Goal: Book appointment/travel/reservation

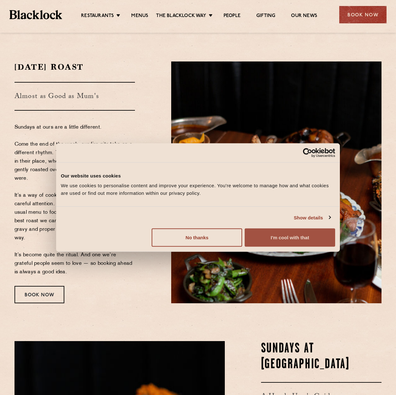
click at [289, 237] on button "I'm cool with that" at bounding box center [289, 237] width 90 height 18
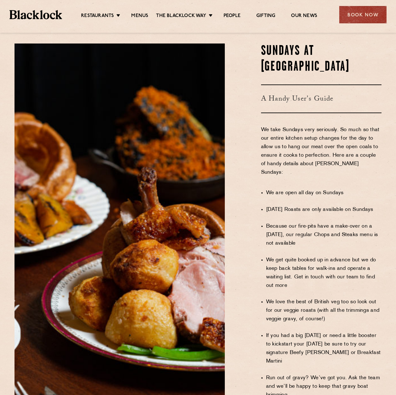
scroll to position [378, 0]
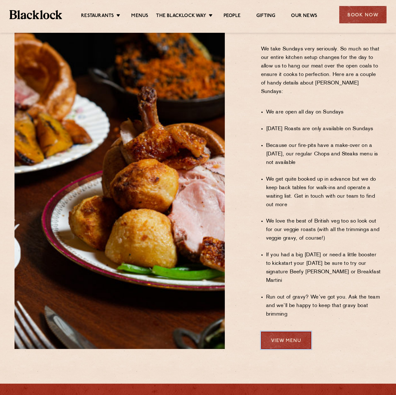
click at [280, 331] on link "View Menu" at bounding box center [286, 339] width 50 height 17
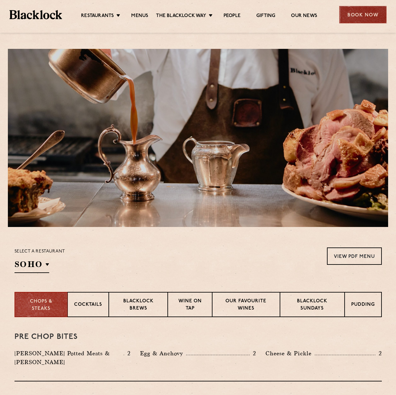
click at [364, 9] on div "Book Now" at bounding box center [362, 14] width 47 height 17
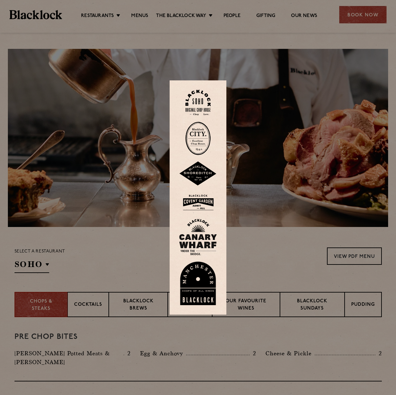
click at [203, 143] on img at bounding box center [197, 138] width 25 height 33
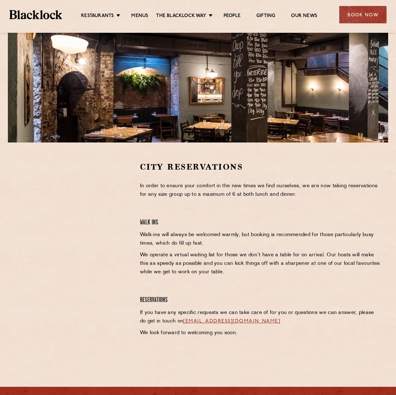
scroll to position [95, 0]
